Goal: Information Seeking & Learning: Learn about a topic

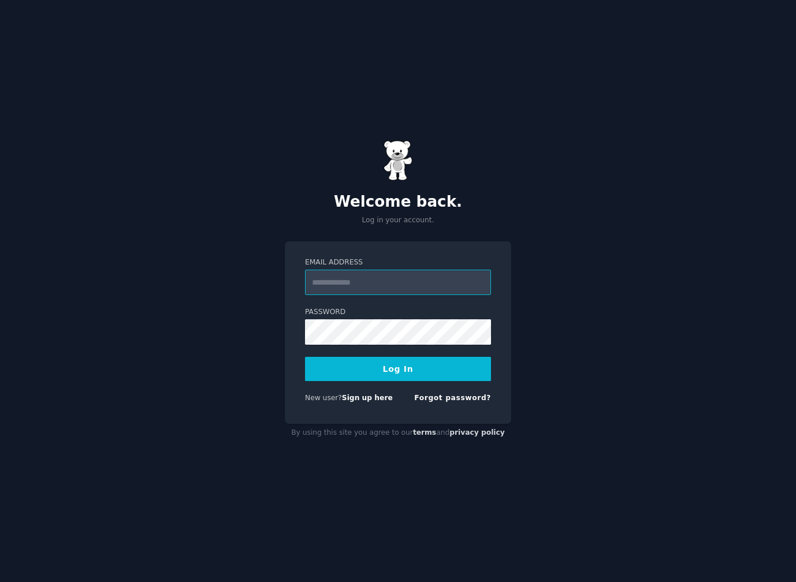
type input "**********"
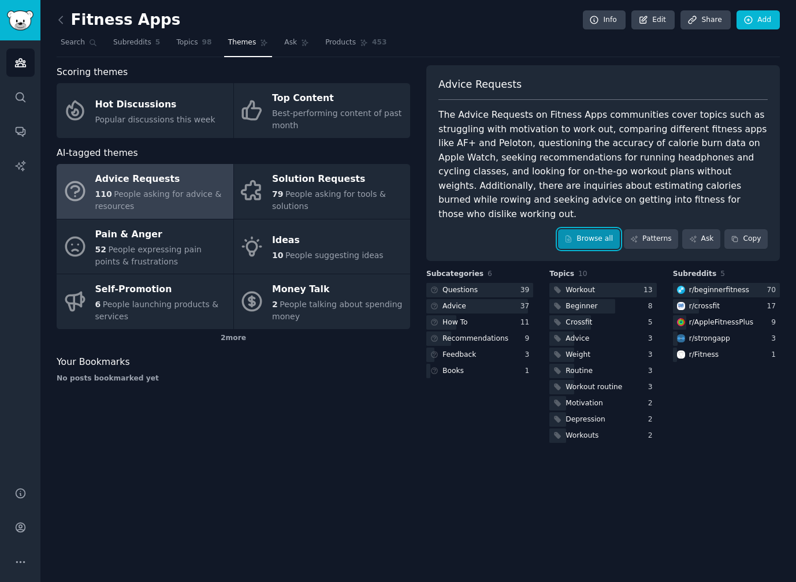
click at [572, 236] on icon at bounding box center [568, 239] width 5 height 6
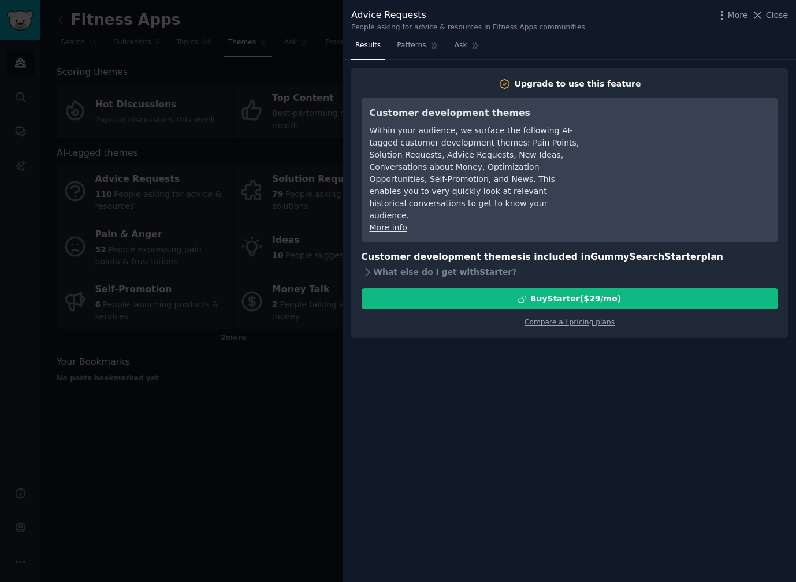
click at [175, 504] on div at bounding box center [398, 291] width 796 height 582
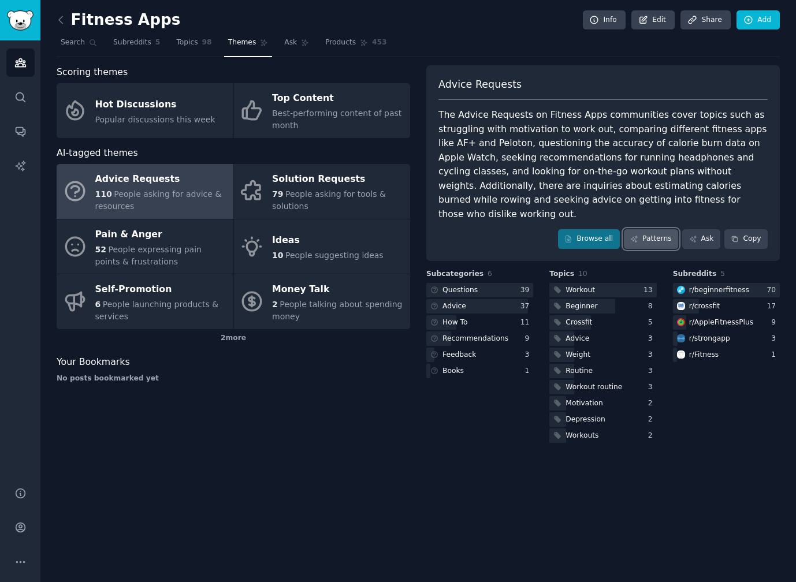
click at [650, 229] on link "Patterns" at bounding box center [651, 239] width 54 height 20
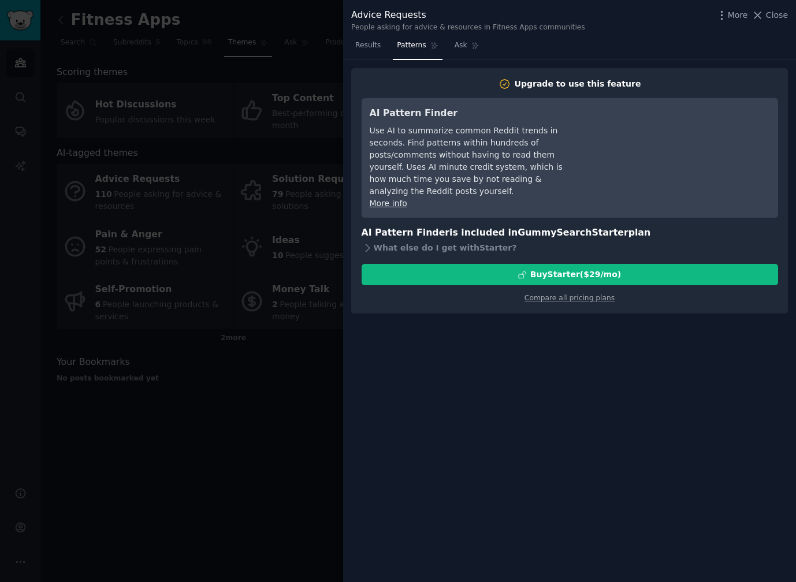
click at [248, 425] on div at bounding box center [398, 291] width 796 height 582
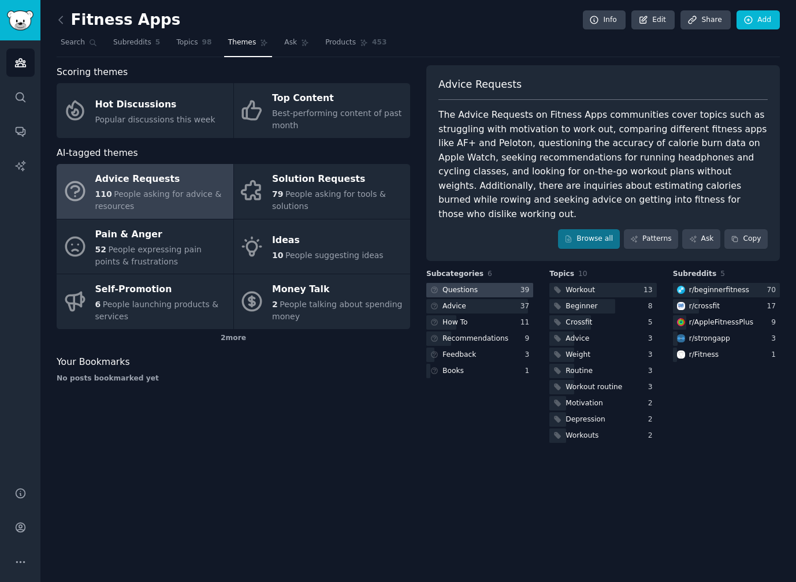
click at [477, 283] on div "Questions" at bounding box center [453, 290] width 54 height 14
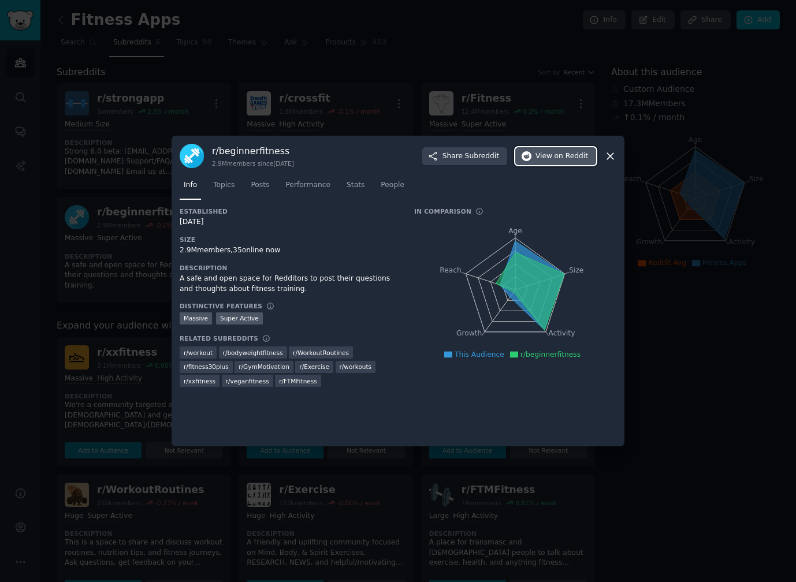
click at [544, 162] on button "View on Reddit" at bounding box center [555, 156] width 81 height 18
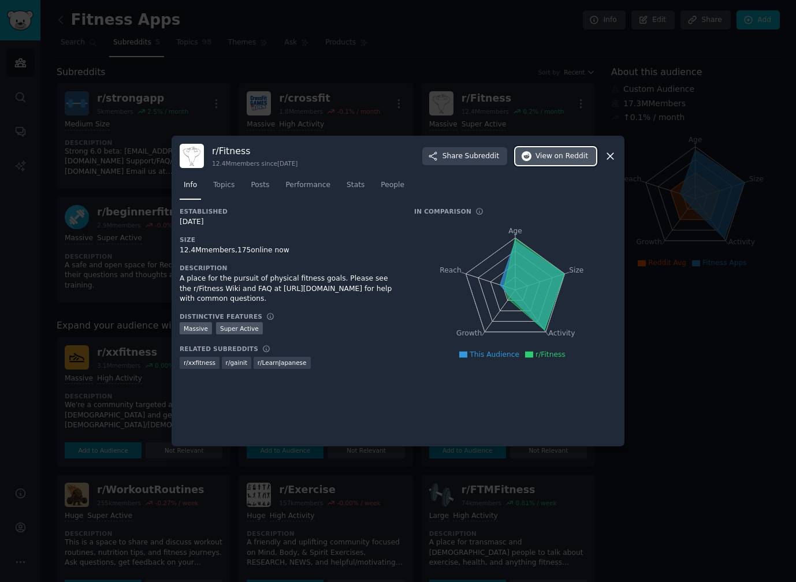
click at [532, 161] on button "View on Reddit" at bounding box center [555, 156] width 81 height 18
